Goal: Task Accomplishment & Management: Manage account settings

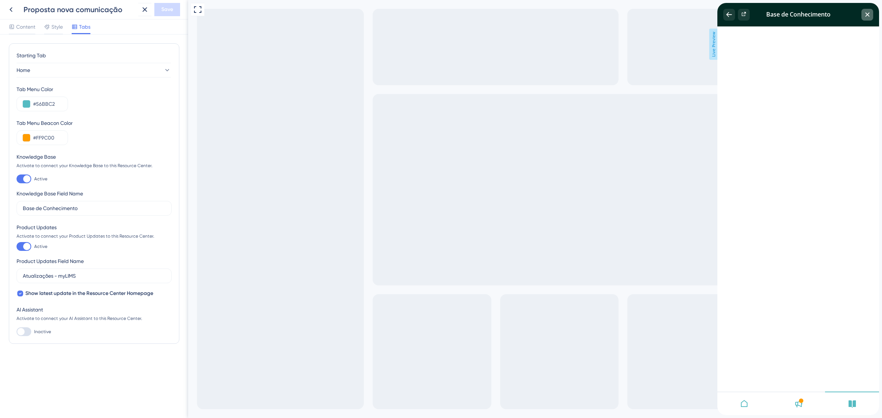
click at [867, 14] on icon "close resource center" at bounding box center [867, 14] width 4 height 4
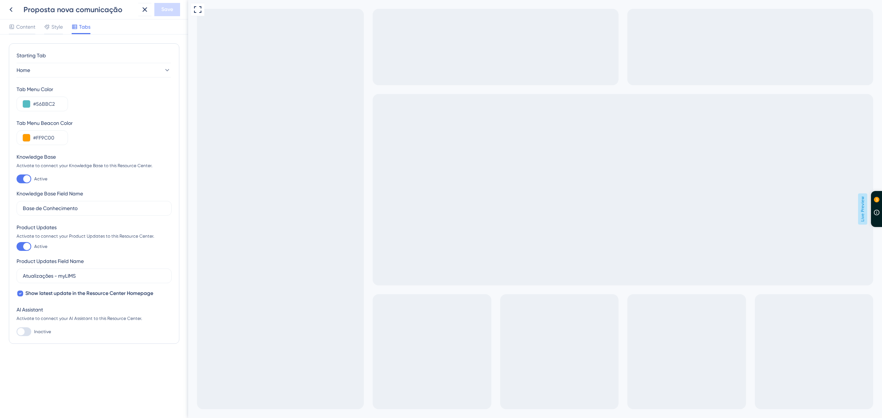
click at [877, 231] on span "3" at bounding box center [889, 232] width 24 height 11
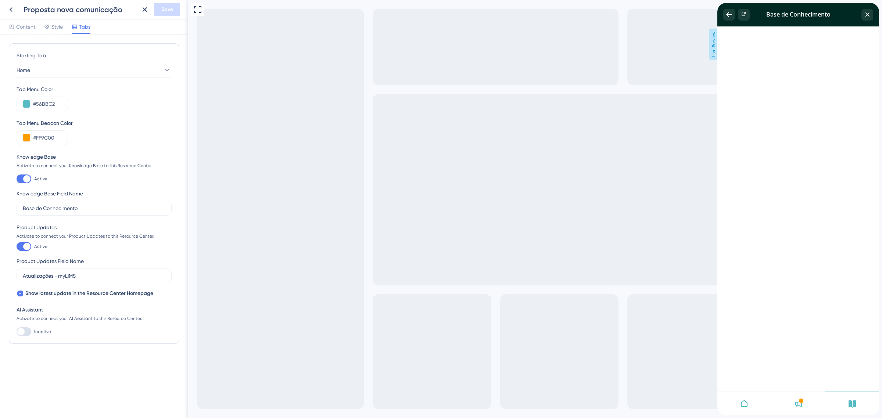
click at [800, 410] on div at bounding box center [798, 404] width 54 height 24
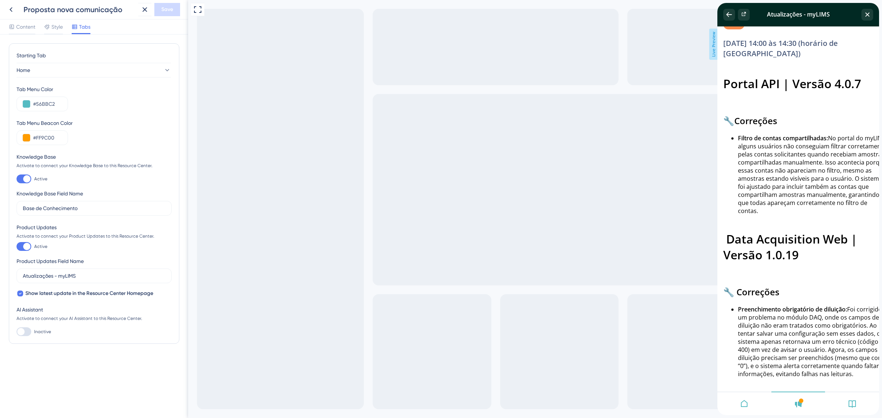
scroll to position [4494, 0]
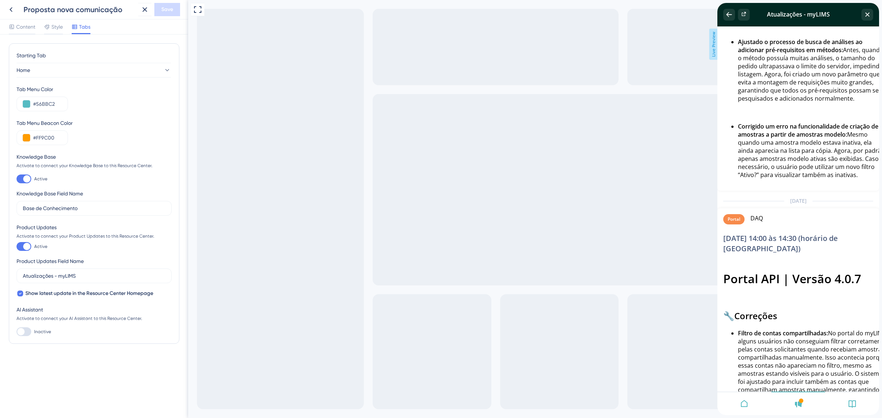
scroll to position [4586, 0]
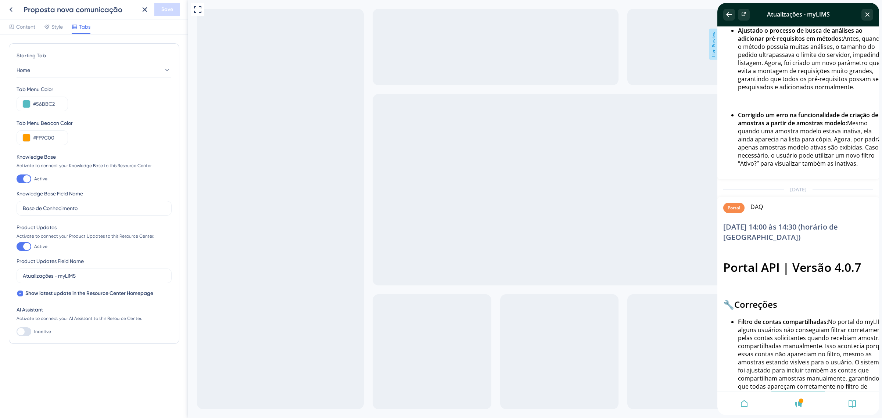
type input "Obrigado pelo seu feedback! 👍"
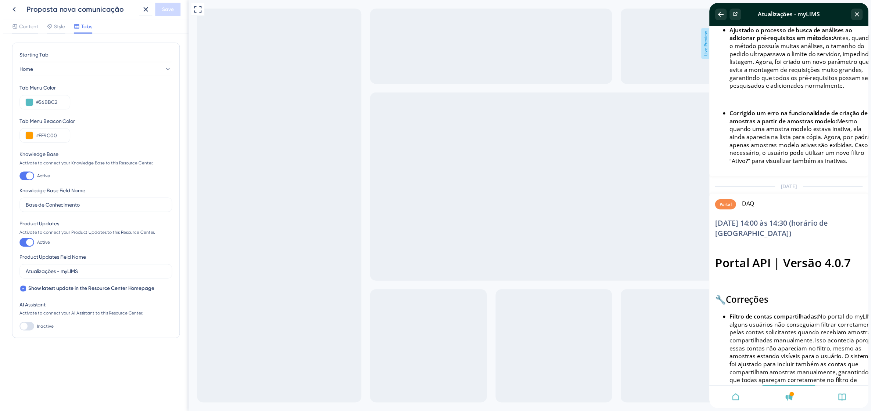
scroll to position [0, 0]
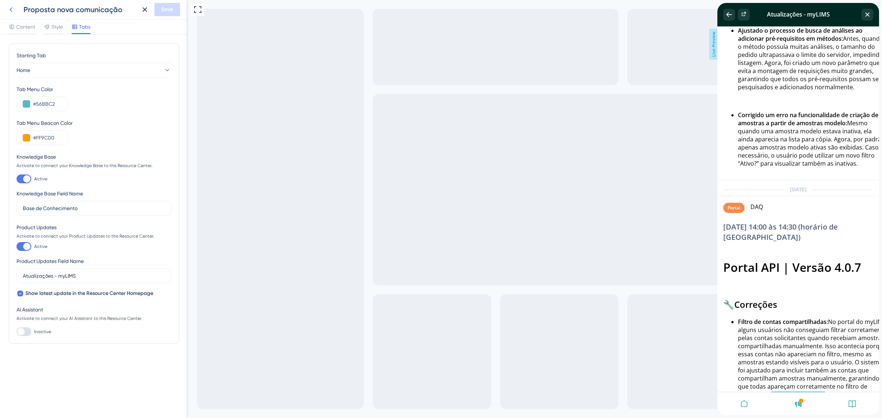
click at [8, 6] on icon at bounding box center [11, 9] width 9 height 9
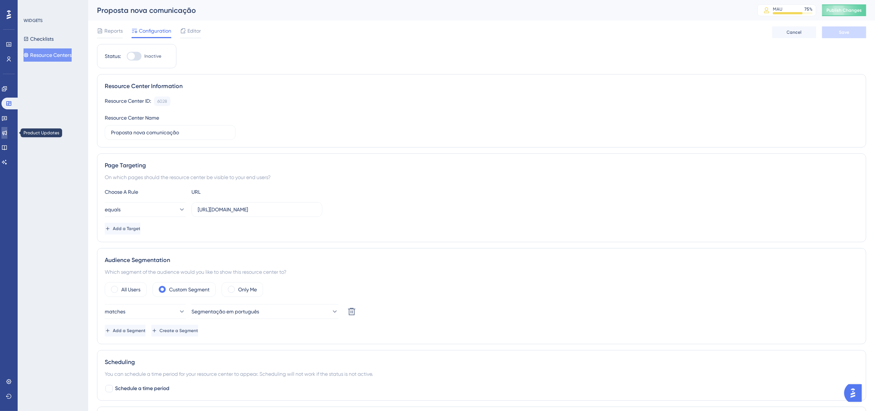
click at [6, 133] on icon at bounding box center [4, 133] width 6 height 6
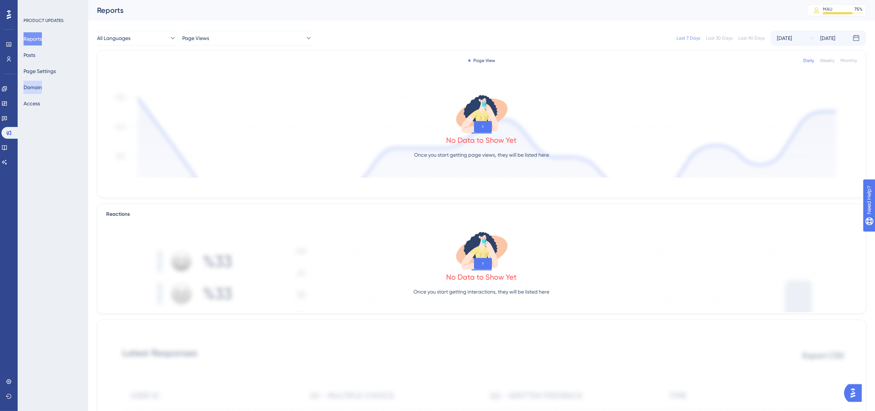
click at [42, 87] on button "Domain" at bounding box center [33, 87] width 18 height 13
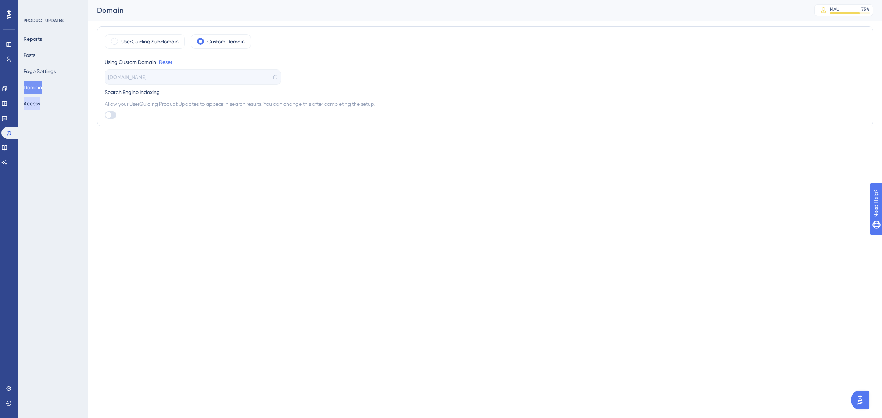
click at [37, 107] on button "Access" at bounding box center [32, 103] width 17 height 13
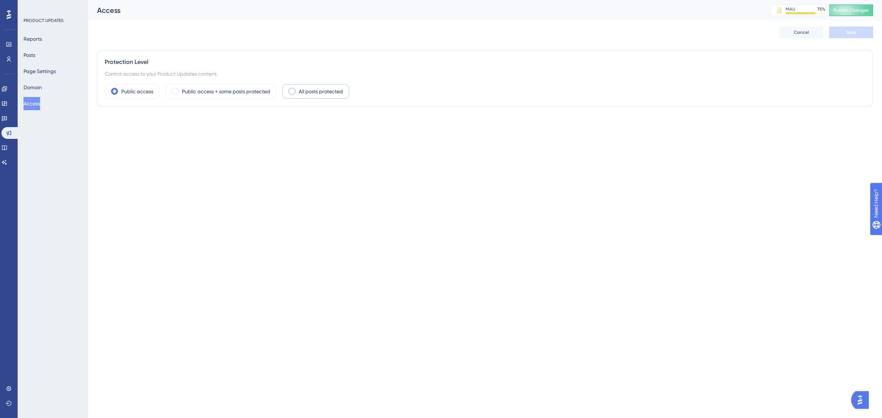
click at [305, 97] on div "All posts protected" at bounding box center [315, 91] width 67 height 15
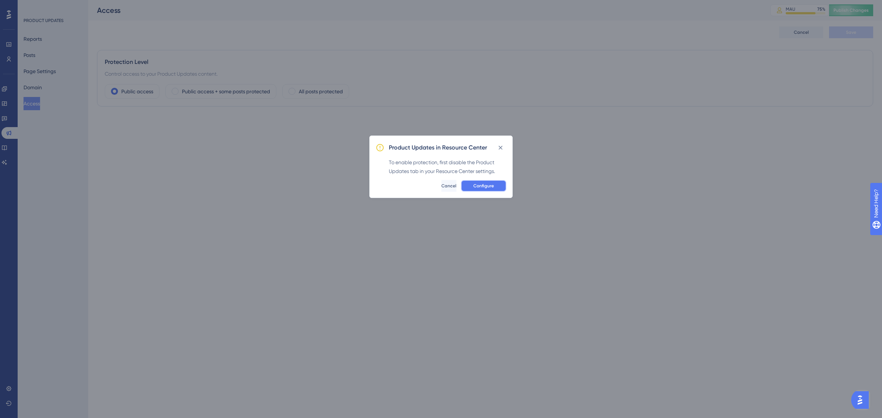
click at [488, 187] on span "Configure" at bounding box center [483, 186] width 21 height 6
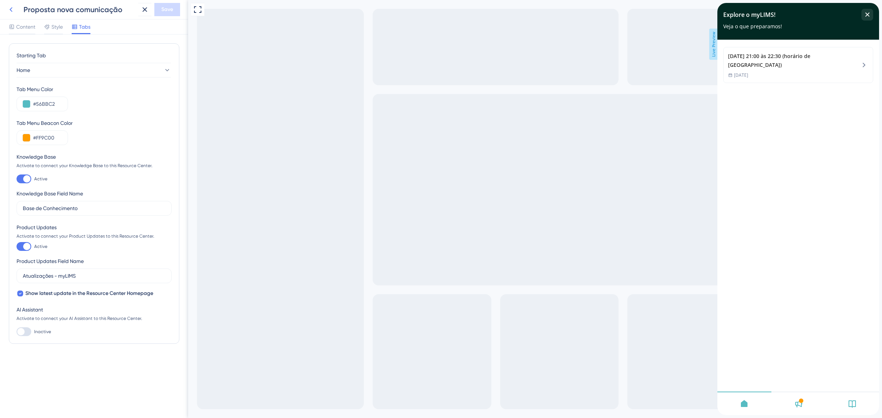
click at [11, 8] on icon at bounding box center [11, 9] width 9 height 9
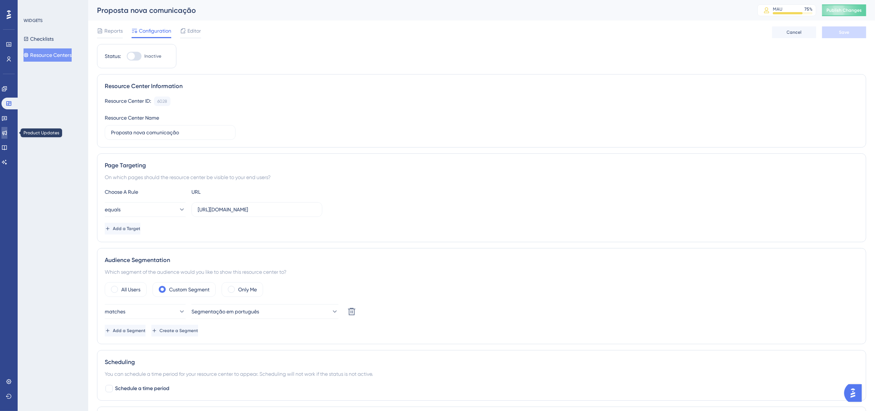
click at [7, 135] on icon at bounding box center [4, 133] width 6 height 6
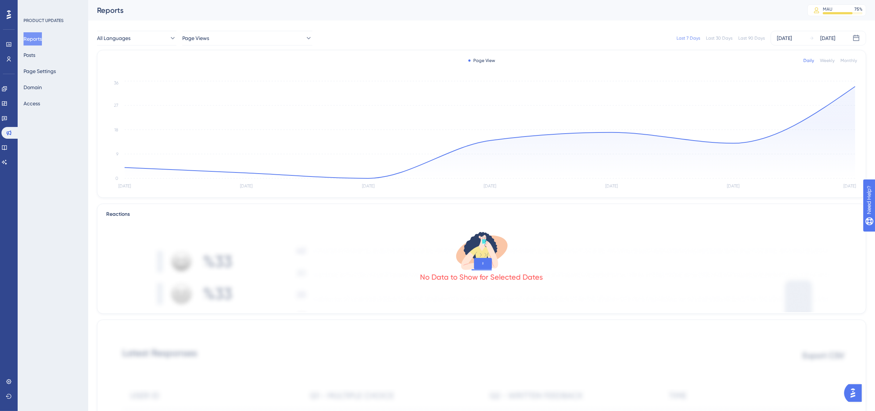
click at [62, 254] on div "PRODUCT UPDATES Reports Posts Page Settings Domain Access" at bounding box center [53, 205] width 71 height 411
